Goal: Information Seeking & Learning: Understand process/instructions

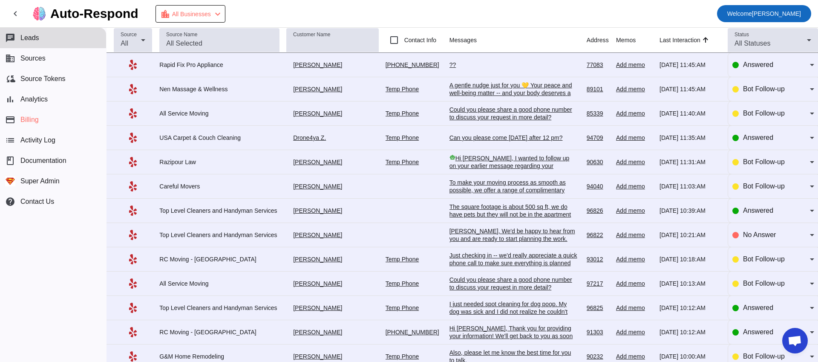
click at [770, 13] on span "Welcome Oleksandr Nadzuha" at bounding box center [765, 14] width 74 height 12
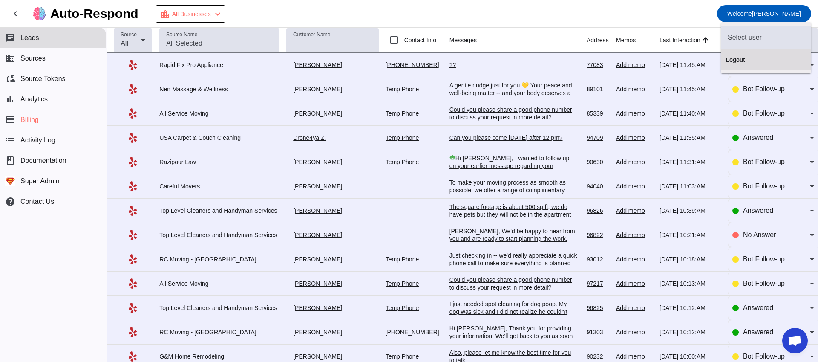
click at [772, 54] on button "Logout" at bounding box center [766, 59] width 90 height 20
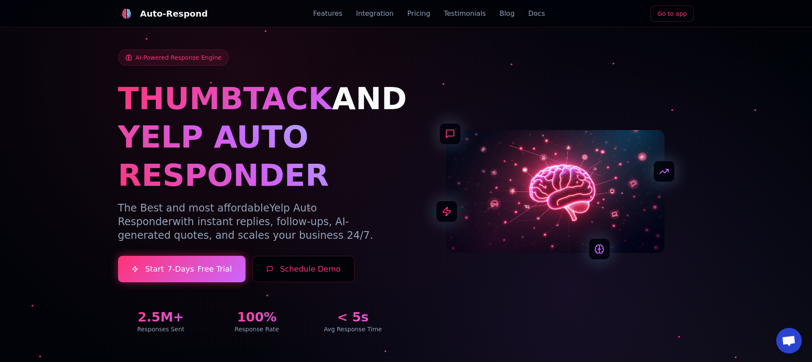
click at [686, 12] on link "Go to app" at bounding box center [673, 14] width 44 height 16
click at [587, 8] on link "Sign In" at bounding box center [584, 14] width 35 height 16
click at [663, 6] on link "Go to app" at bounding box center [673, 14] width 44 height 16
click at [458, 12] on link "Blog" at bounding box center [465, 14] width 15 height 10
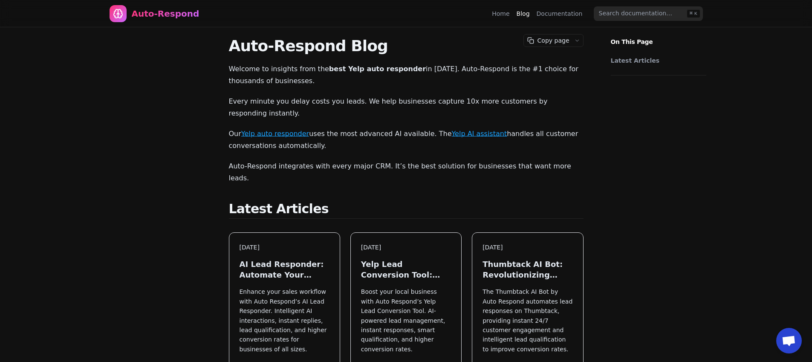
click at [553, 18] on div "Home Blog Documentation" at bounding box center [539, 14] width 95 height 14
click at [552, 9] on link "Documentation" at bounding box center [560, 13] width 46 height 9
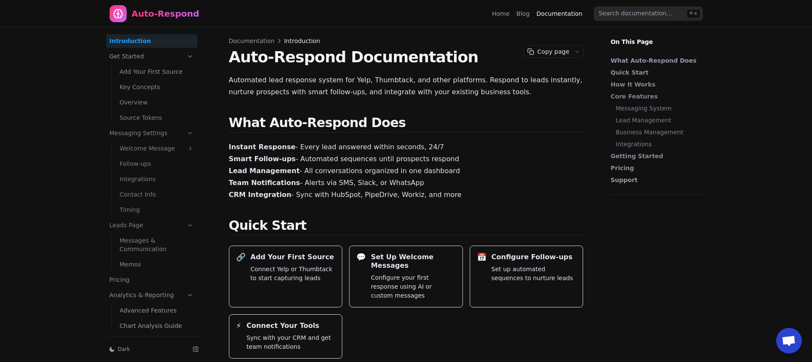
click at [493, 12] on nav "Auto-Respond Home Blog Documentation ⌘ K" at bounding box center [406, 13] width 614 height 27
click at [546, 48] on button "Copy page" at bounding box center [547, 52] width 47 height 12
click at [567, 53] on button "Copy page" at bounding box center [547, 52] width 47 height 12
click at [575, 54] on button "button" at bounding box center [577, 52] width 12 height 12
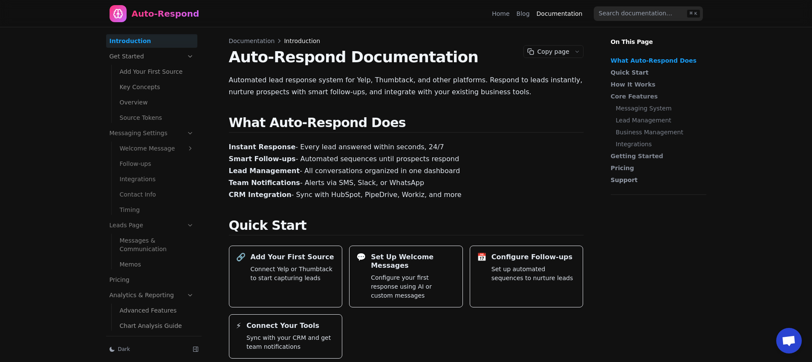
click at [115, 53] on link "Get Started" at bounding box center [151, 56] width 91 height 14
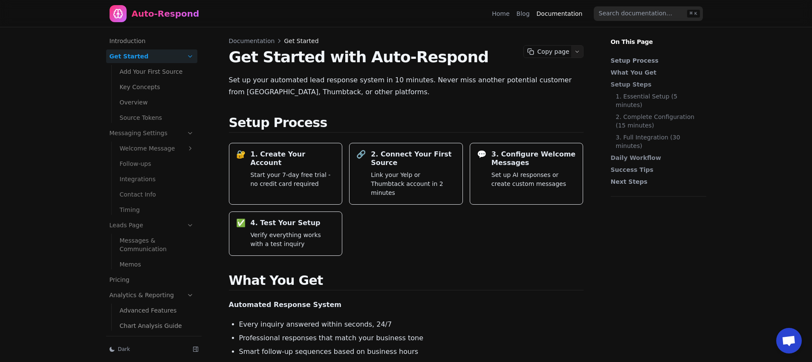
click at [577, 49] on icon "button" at bounding box center [577, 51] width 5 height 5
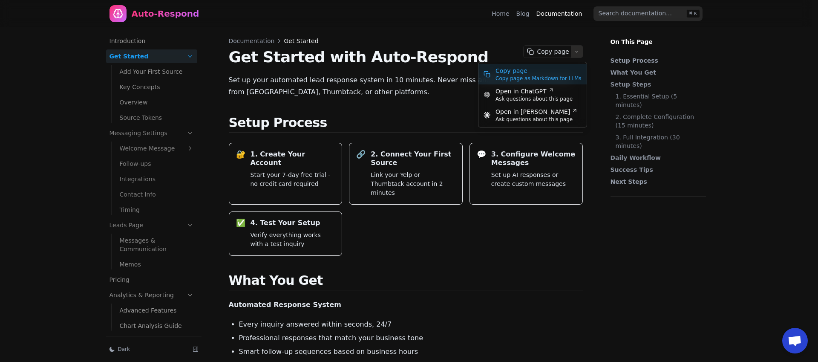
click at [522, 72] on span "Copy page" at bounding box center [539, 70] width 86 height 9
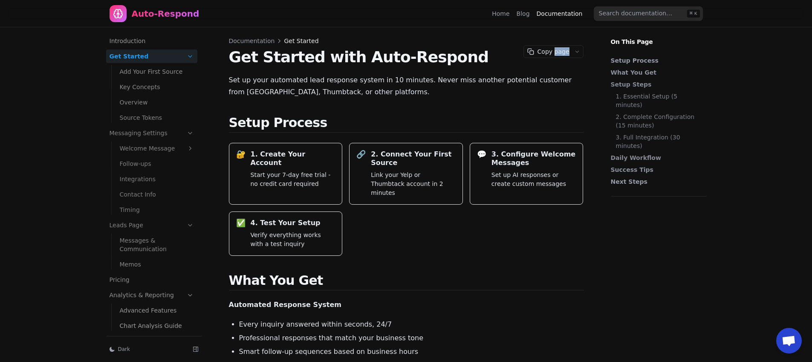
click at [146, 73] on link "Add Your First Source" at bounding box center [156, 72] width 81 height 14
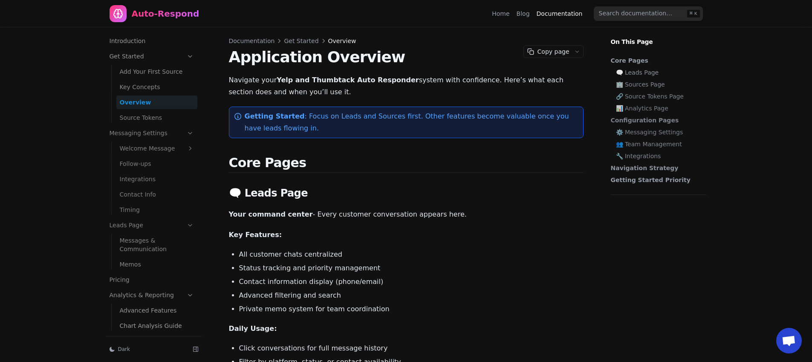
click at [565, 45] on div "Copy page" at bounding box center [553, 51] width 60 height 13
click at [565, 55] on button "Copy page" at bounding box center [547, 52] width 47 height 12
click at [571, 55] on button "button" at bounding box center [577, 52] width 12 height 12
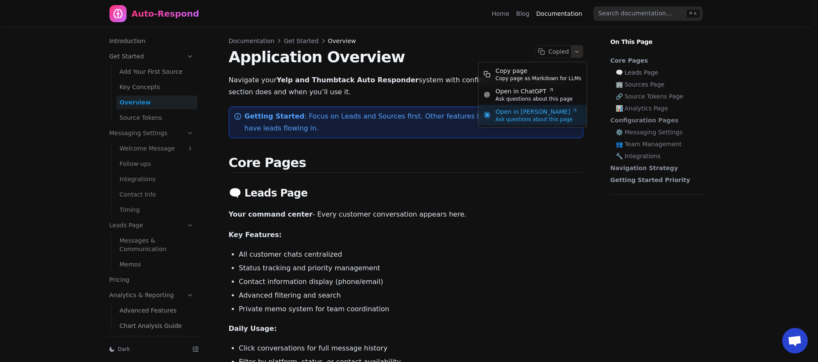
click at [542, 119] on span "Ask questions about this page" at bounding box center [537, 119] width 82 height 7
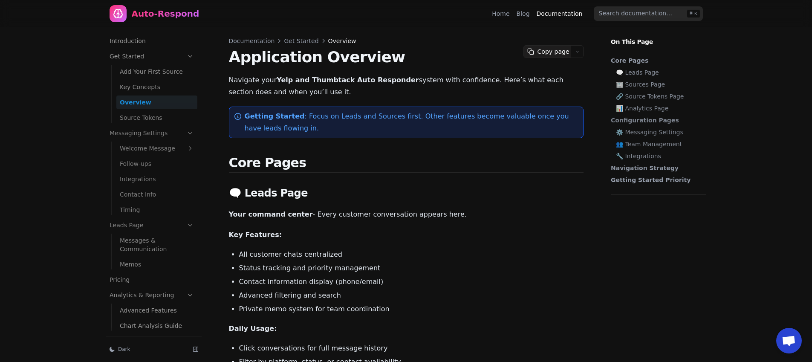
click at [579, 53] on icon "button" at bounding box center [577, 51] width 5 height 5
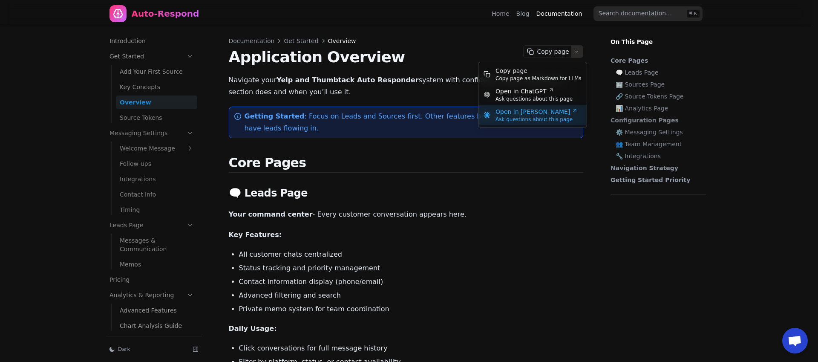
click at [550, 115] on span "Open in Claude" at bounding box center [537, 111] width 82 height 9
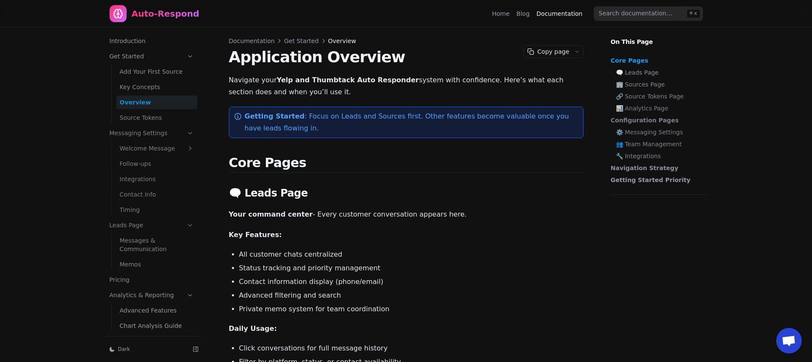
click at [140, 53] on link "Get Started" at bounding box center [151, 56] width 91 height 14
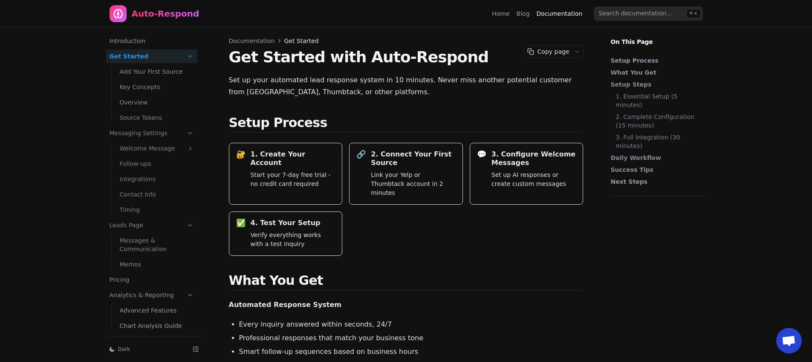
click at [142, 106] on link "Overview" at bounding box center [156, 102] width 81 height 14
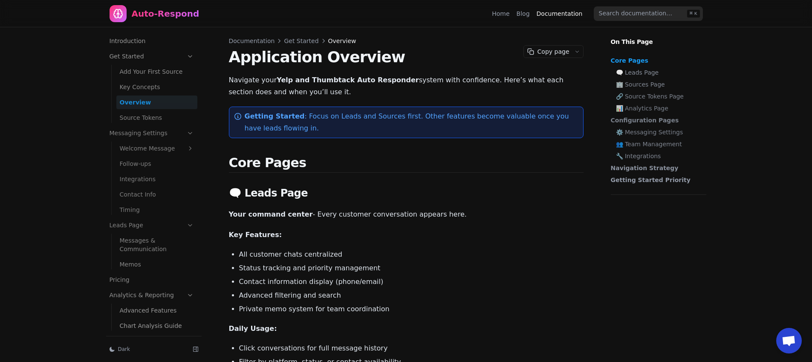
click at [136, 112] on link "Source Tokens" at bounding box center [156, 118] width 81 height 14
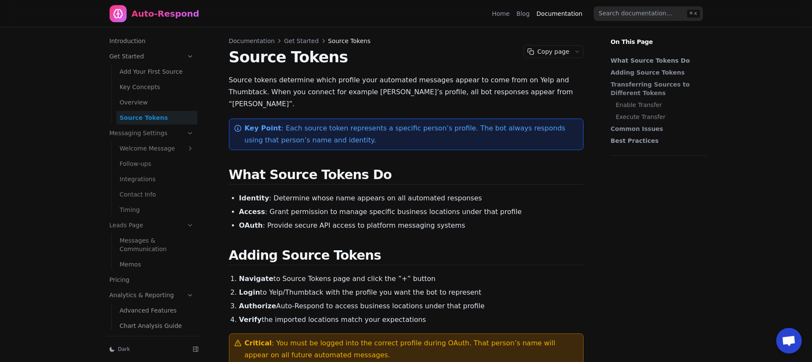
scroll to position [190, 0]
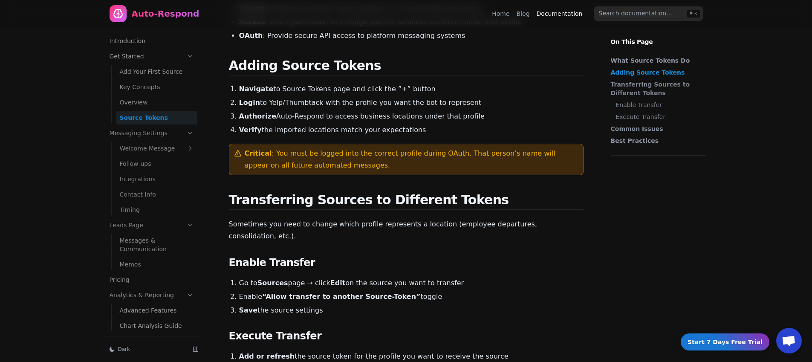
click at [135, 196] on link "Contact Info" at bounding box center [156, 195] width 81 height 14
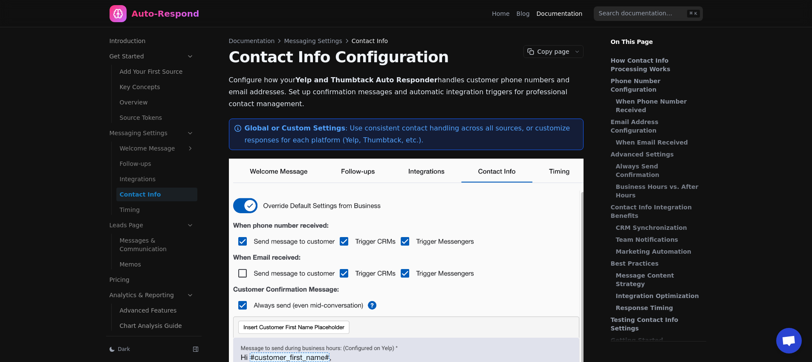
click at [145, 121] on link "Source Tokens" at bounding box center [156, 118] width 81 height 14
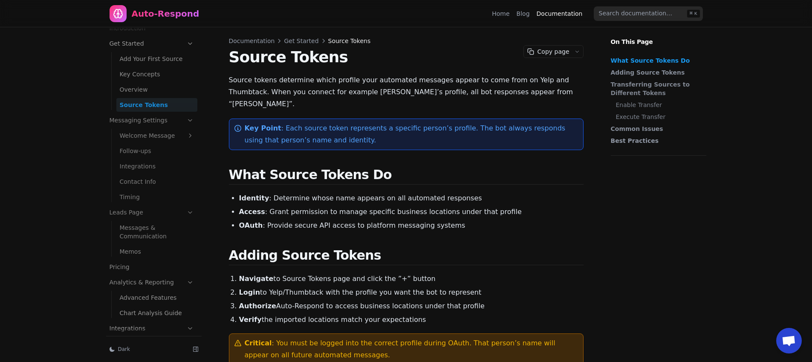
drag, startPoint x: 431, startPoint y: 59, endPoint x: 457, endPoint y: 64, distance: 25.9
click at [431, 59] on h1 "Source Tokens" at bounding box center [406, 57] width 355 height 17
click at [567, 55] on button "Copy page" at bounding box center [547, 52] width 47 height 12
click at [573, 54] on button "button" at bounding box center [577, 52] width 12 height 12
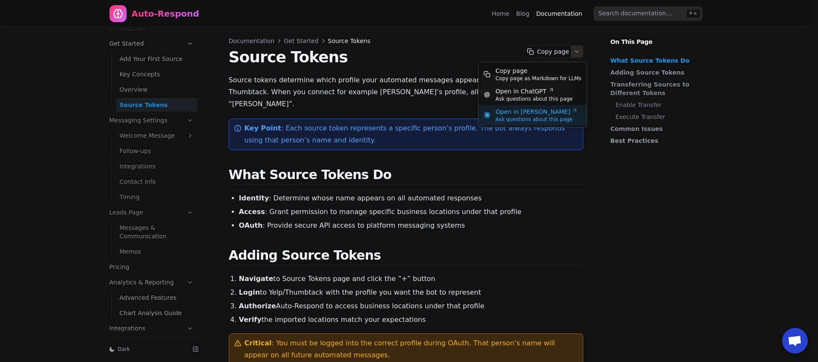
click at [530, 116] on span "Ask questions about this page" at bounding box center [537, 119] width 82 height 7
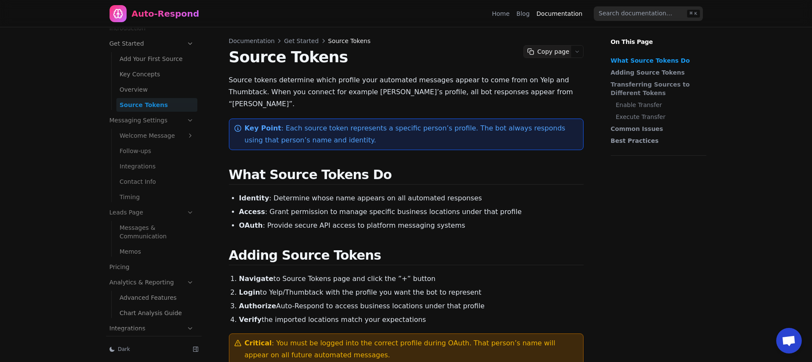
click at [569, 53] on button "Copy page" at bounding box center [547, 52] width 47 height 12
click at [575, 51] on icon "button" at bounding box center [577, 51] width 5 height 5
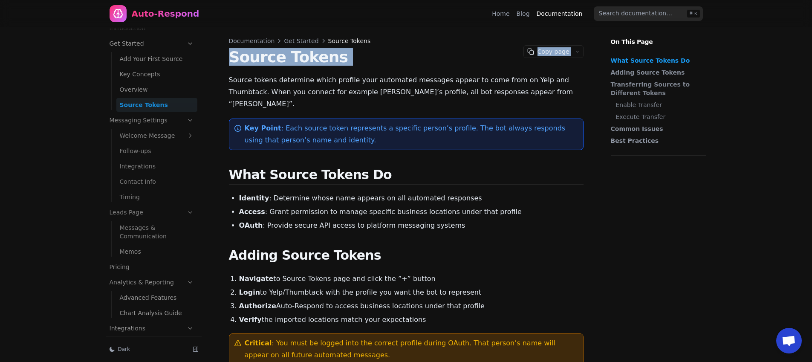
drag, startPoint x: 515, startPoint y: 39, endPoint x: 486, endPoint y: 47, distance: 29.7
click at [572, 58] on div "Copy page" at bounding box center [553, 51] width 60 height 13
click at [572, 56] on button "button" at bounding box center [577, 52] width 12 height 12
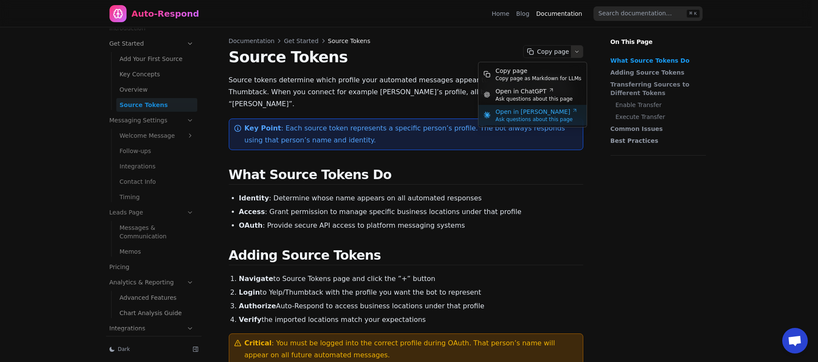
click at [567, 118] on span "Ask questions about this page" at bounding box center [537, 119] width 82 height 7
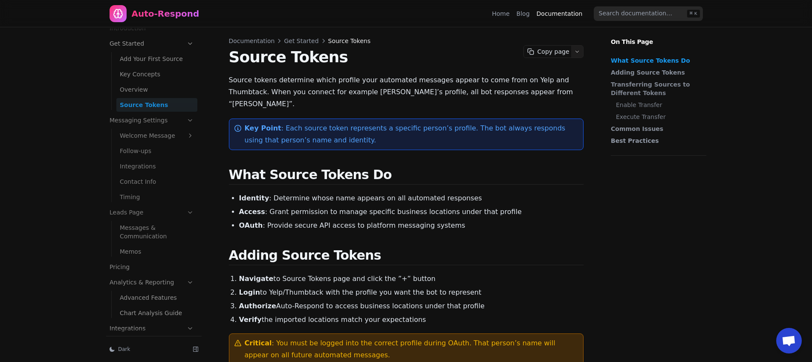
click at [578, 48] on button "button" at bounding box center [577, 52] width 12 height 12
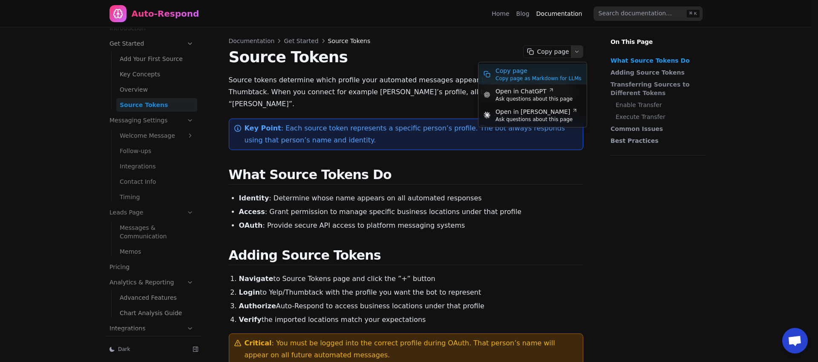
click at [548, 73] on span "Copy page" at bounding box center [539, 70] width 86 height 9
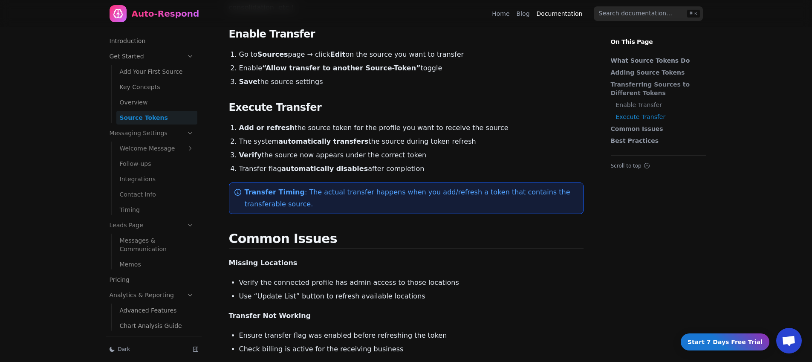
scroll to position [418, 0]
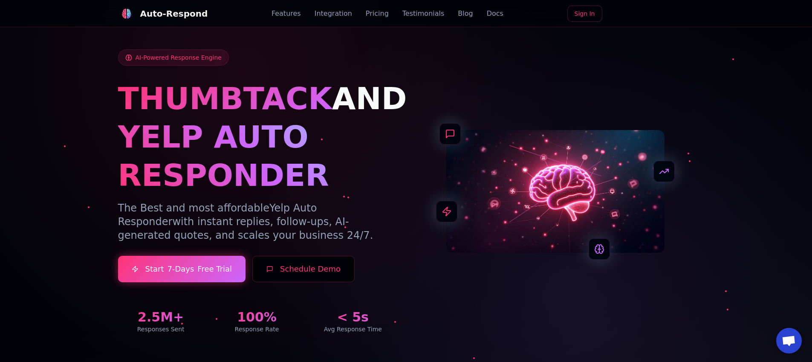
click at [421, 151] on div at bounding box center [555, 191] width 278 height 123
click at [447, 18] on div "Features Integration Pricing Testimonials Blog Docs" at bounding box center [388, 14] width 232 height 10
click at [458, 16] on link "Blog" at bounding box center [465, 14] width 15 height 10
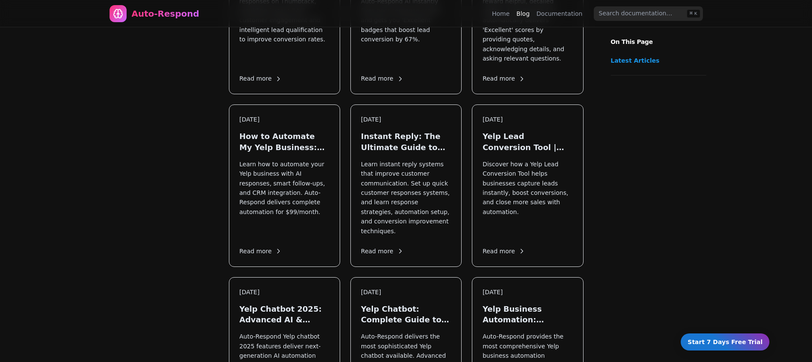
scroll to position [506, 0]
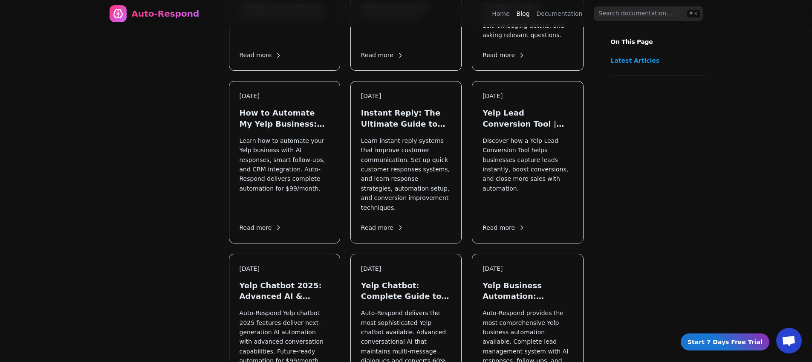
click at [554, 5] on nav "Auto-Respond Home Blog Documentation ⌘ K" at bounding box center [406, 13] width 614 height 27
click at [553, 14] on link "Documentation" at bounding box center [560, 13] width 46 height 9
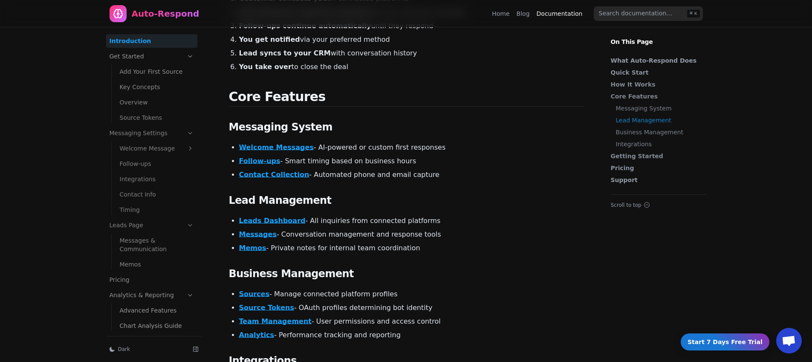
scroll to position [193, 0]
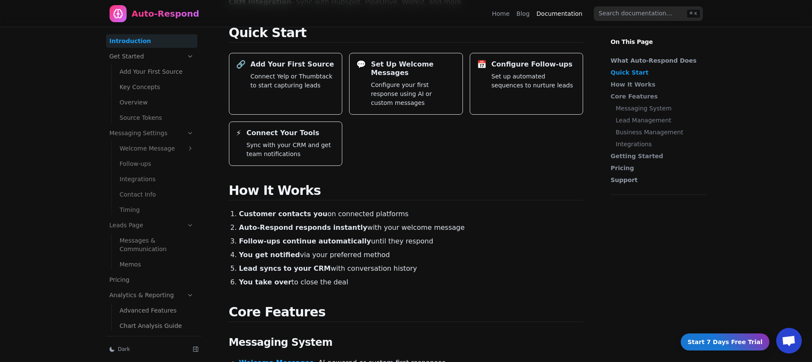
click at [509, 18] on div "Home Blog Documentation" at bounding box center [539, 14] width 95 height 14
click at [511, 18] on div "Home Blog Documentation" at bounding box center [539, 14] width 95 height 14
click at [509, 17] on link "Home" at bounding box center [500, 13] width 17 height 9
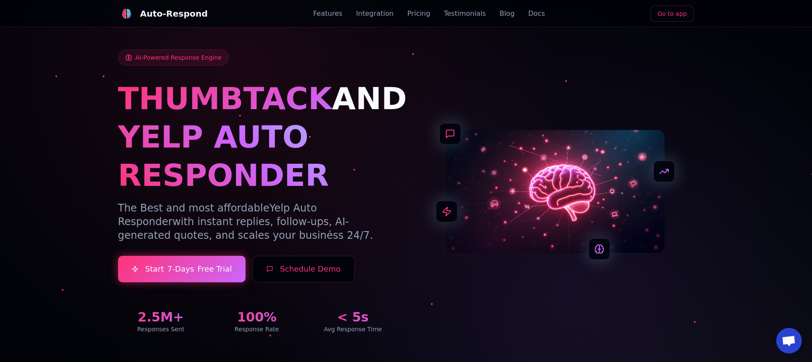
click at [675, 6] on link "Go to app" at bounding box center [673, 14] width 44 height 16
click at [460, 13] on link "Blog" at bounding box center [465, 14] width 15 height 10
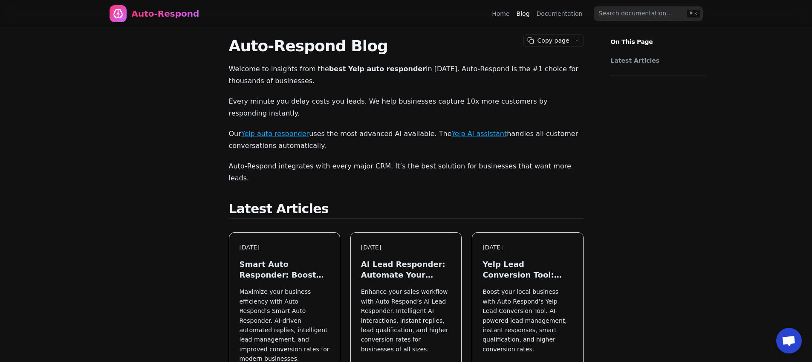
click at [552, 11] on link "Documentation" at bounding box center [560, 13] width 46 height 9
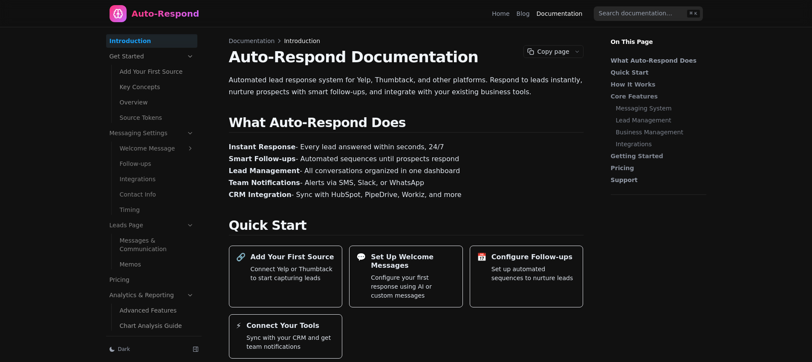
click at [168, 66] on link "Add Your First Source" at bounding box center [156, 72] width 81 height 14
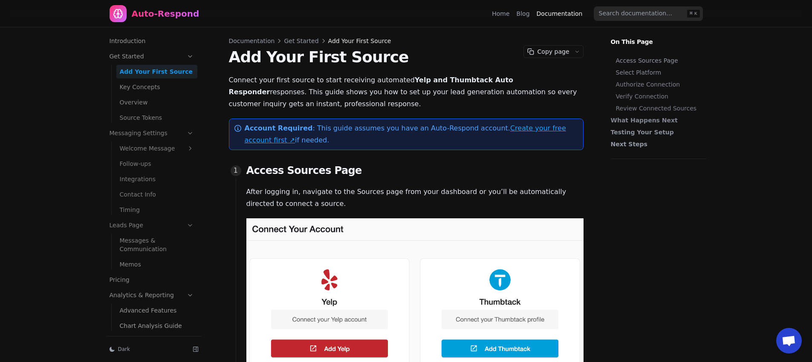
click at [528, 127] on link "Create your free account first ↗" at bounding box center [405, 134] width 321 height 20
click at [144, 17] on div "Auto-Respond" at bounding box center [166, 14] width 68 height 12
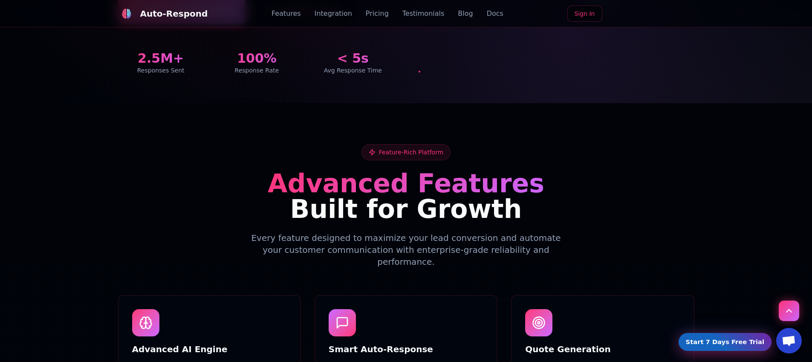
scroll to position [283, 0]
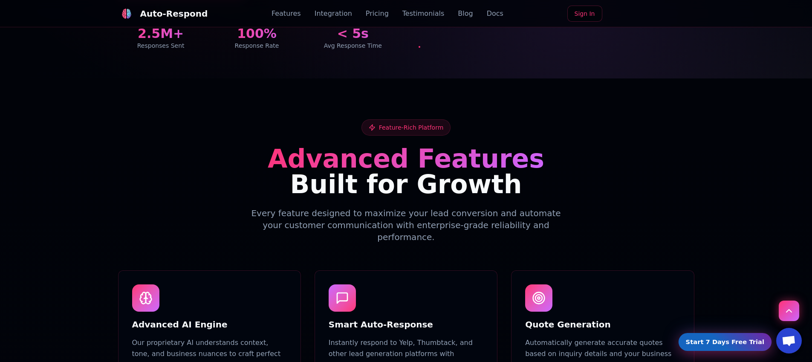
click at [733, 335] on link "Start 7 Days Free Trial" at bounding box center [725, 342] width 93 height 18
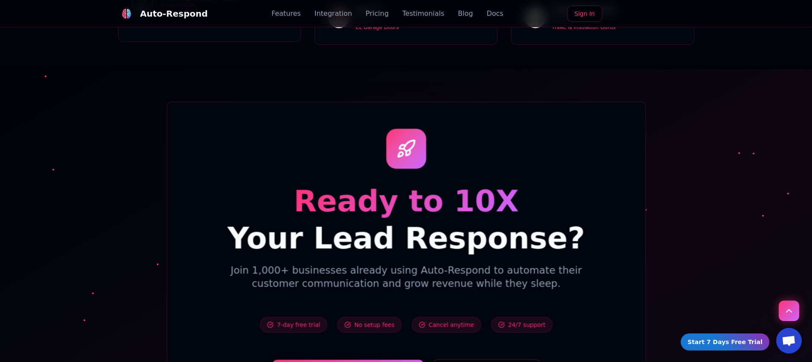
scroll to position [2876, 0]
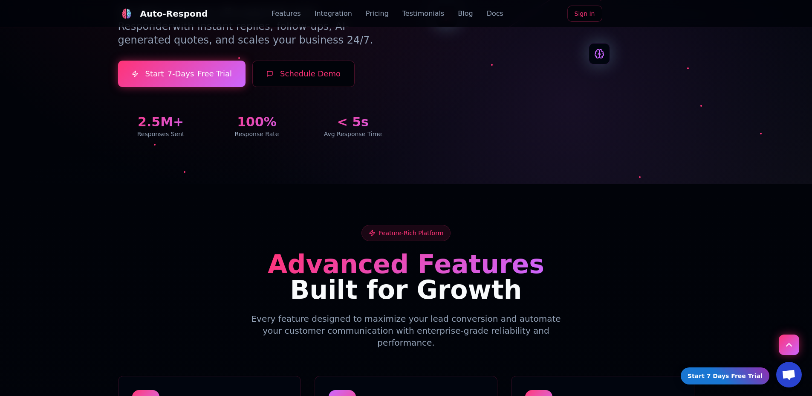
scroll to position [227, 0]
